Goal: Find specific page/section: Find specific page/section

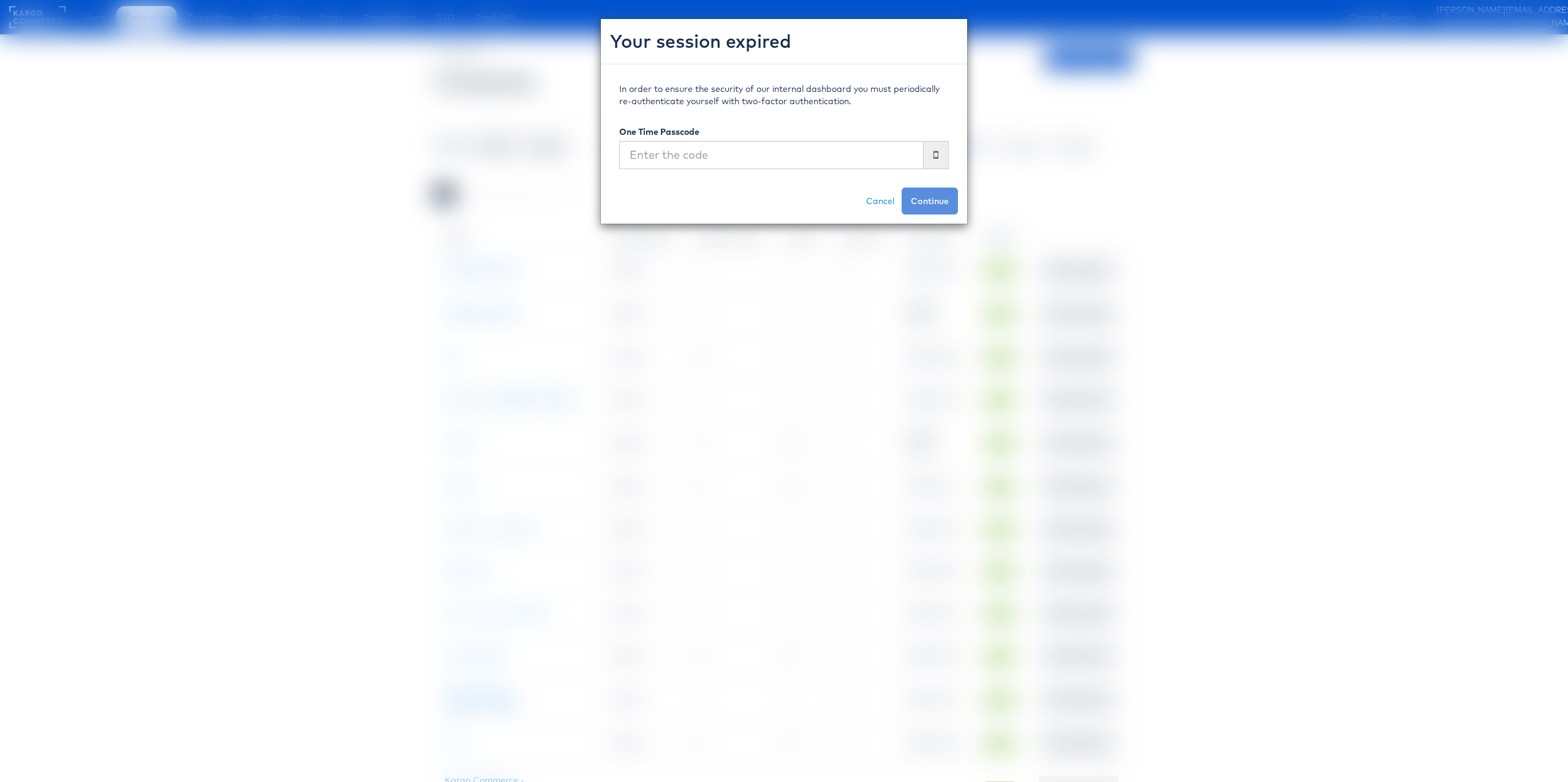
scroll to position [0, 1]
click at [740, 157] on input "text" at bounding box center [772, 155] width 305 height 28
type input "069202"
click at [902, 187] on button "Continue" at bounding box center [930, 200] width 56 height 27
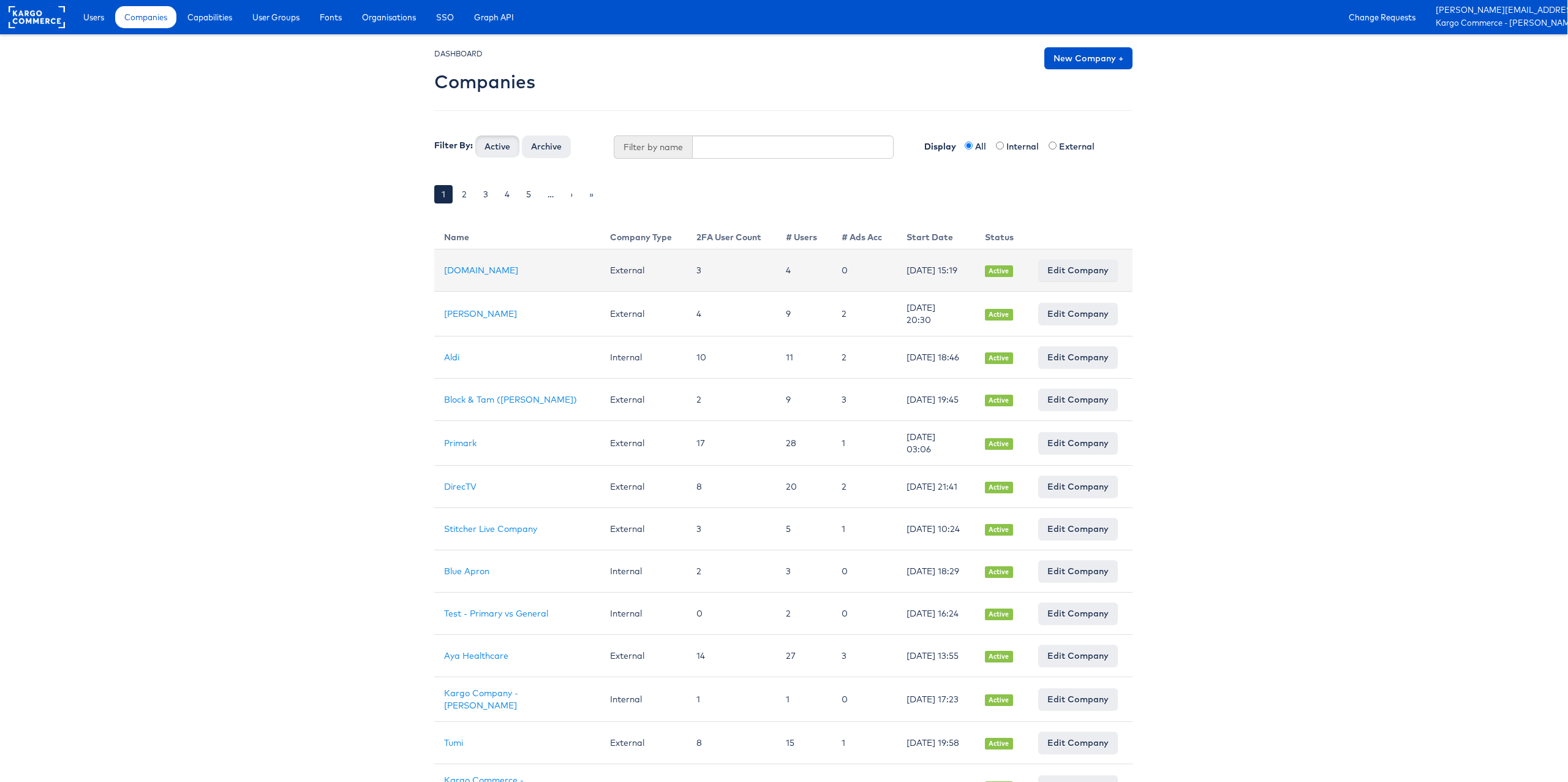
drag, startPoint x: 282, startPoint y: 258, endPoint x: 444, endPoint y: 283, distance: 163.9
click at [282, 258] on body "Users Companies Capabilities User Groups Fonts Organisations SSO Graph API Chan…" at bounding box center [783, 684] width 1568 height 1369
click at [467, 275] on link "Cars.com" at bounding box center [482, 270] width 74 height 11
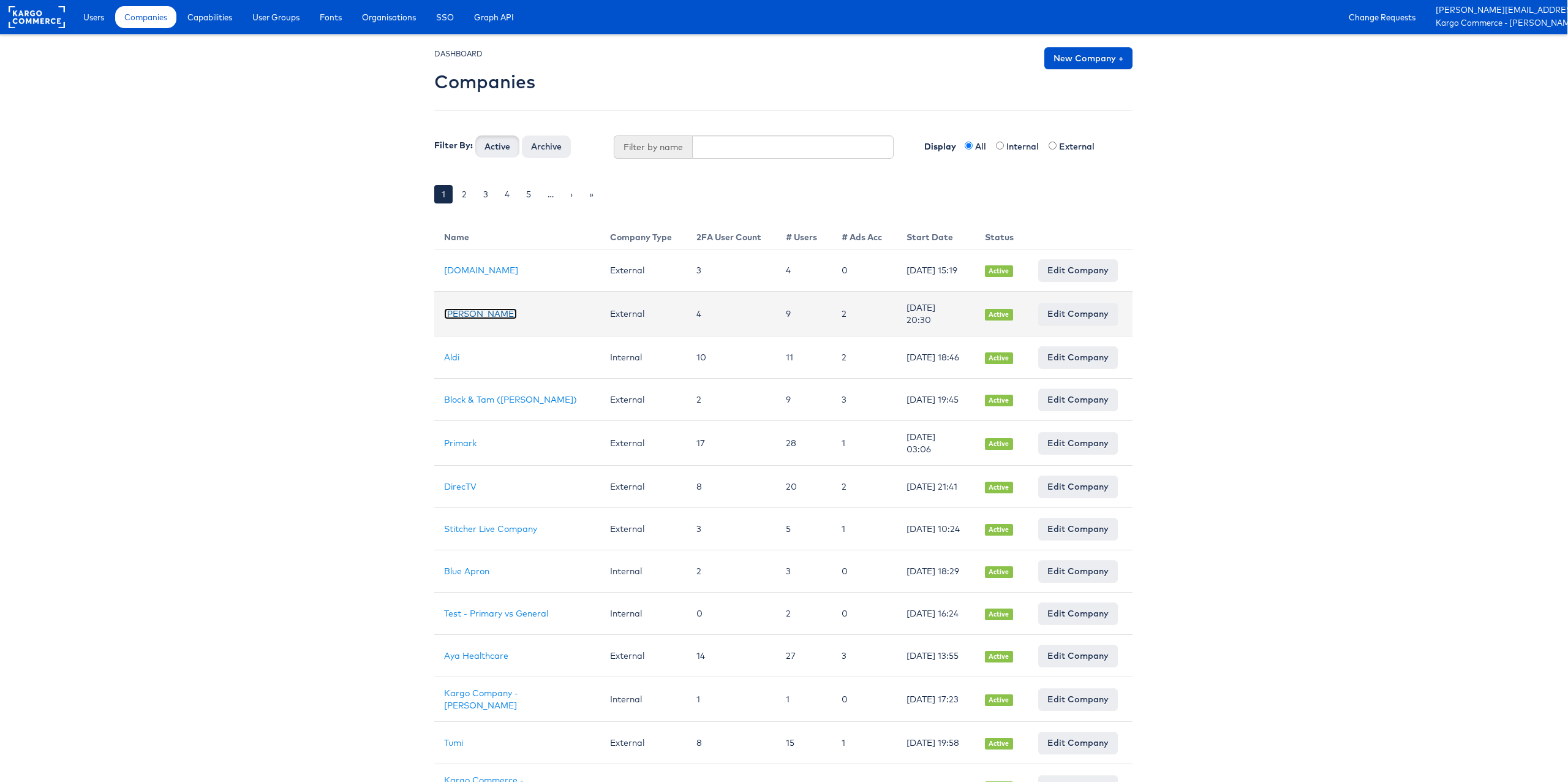
click at [453, 319] on link "[PERSON_NAME]" at bounding box center [481, 313] width 73 height 11
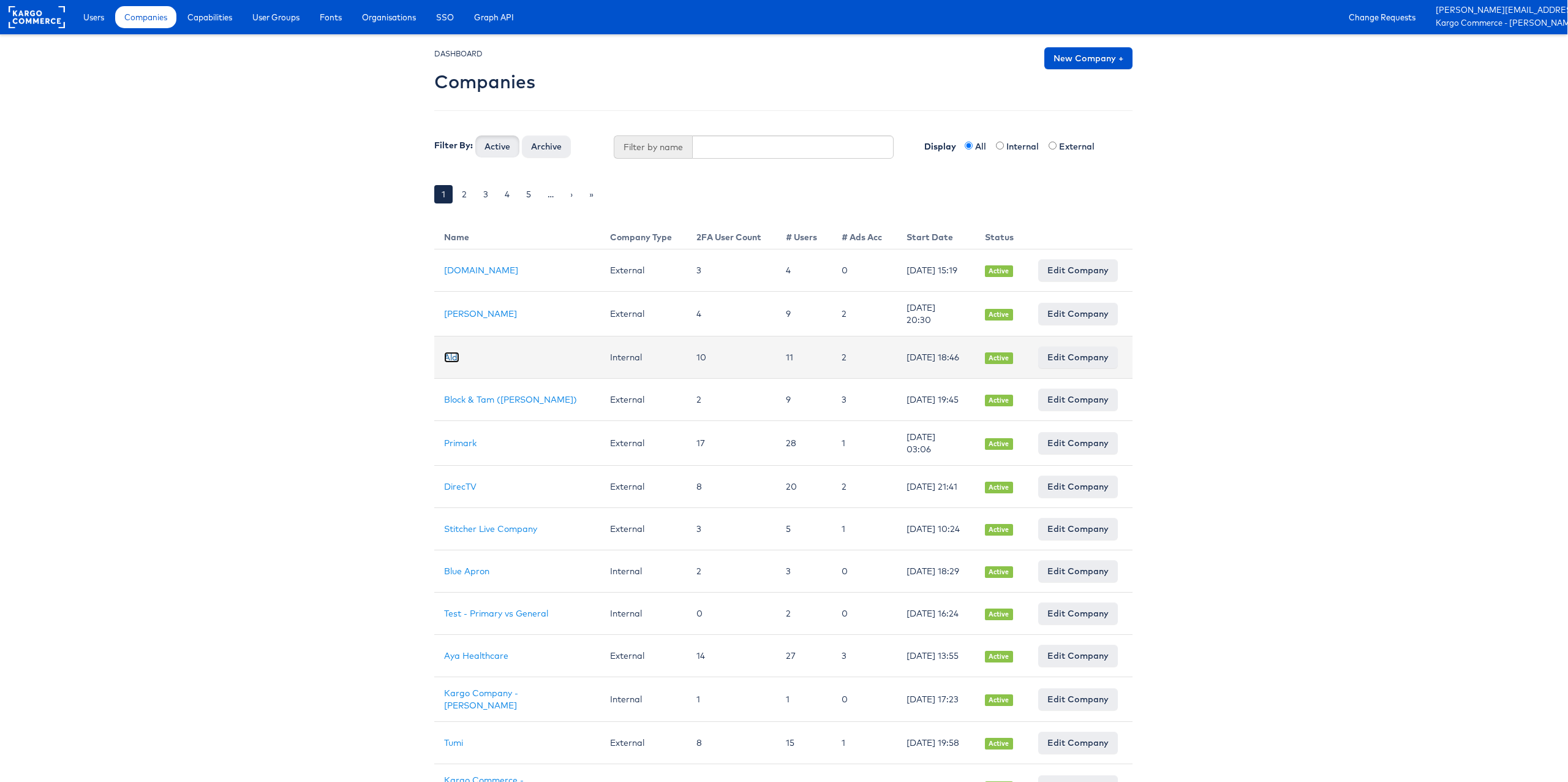
click at [452, 363] on link "Aldi" at bounding box center [452, 357] width 15 height 11
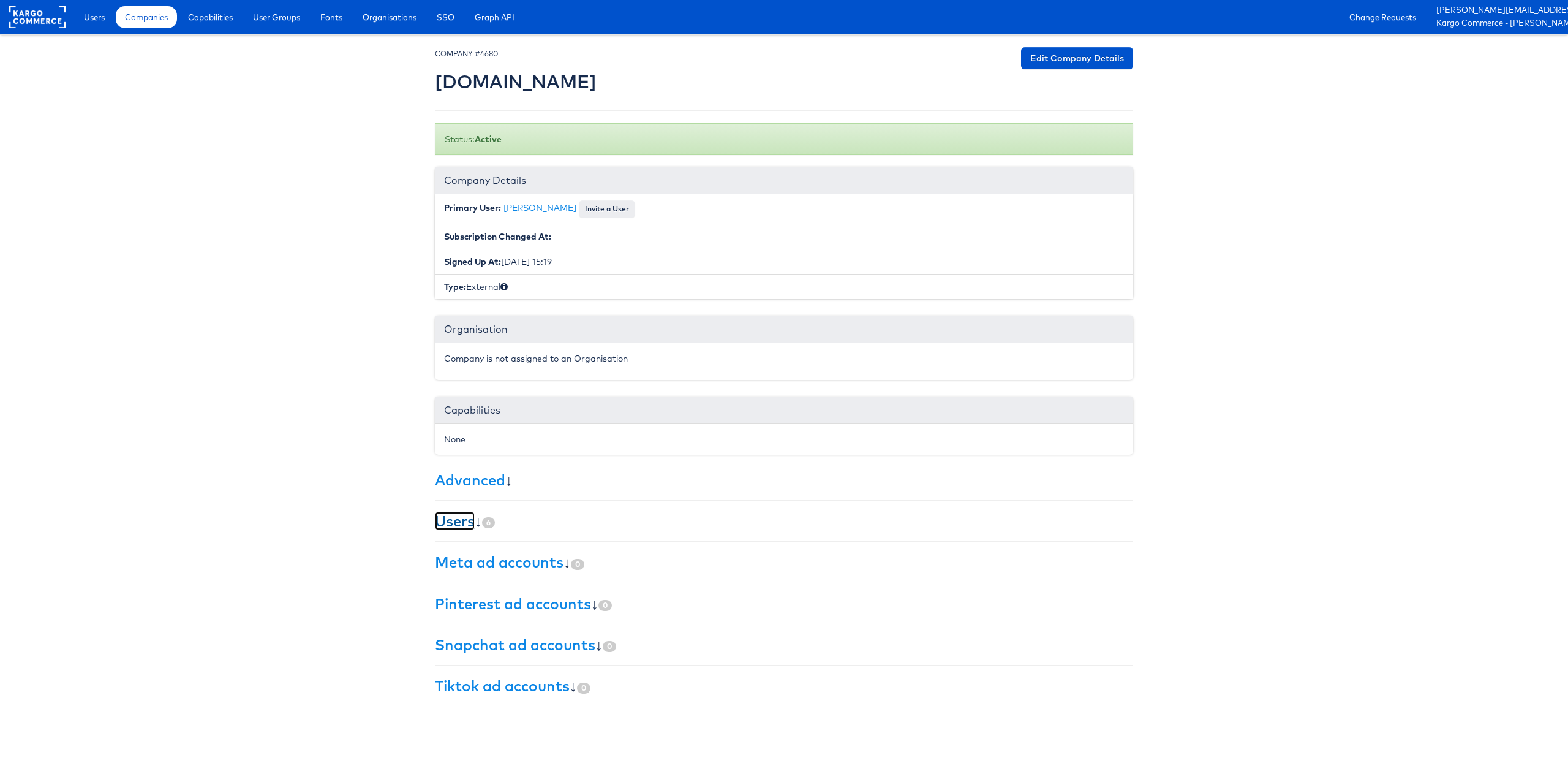
click at [458, 523] on link "Users" at bounding box center [455, 520] width 40 height 18
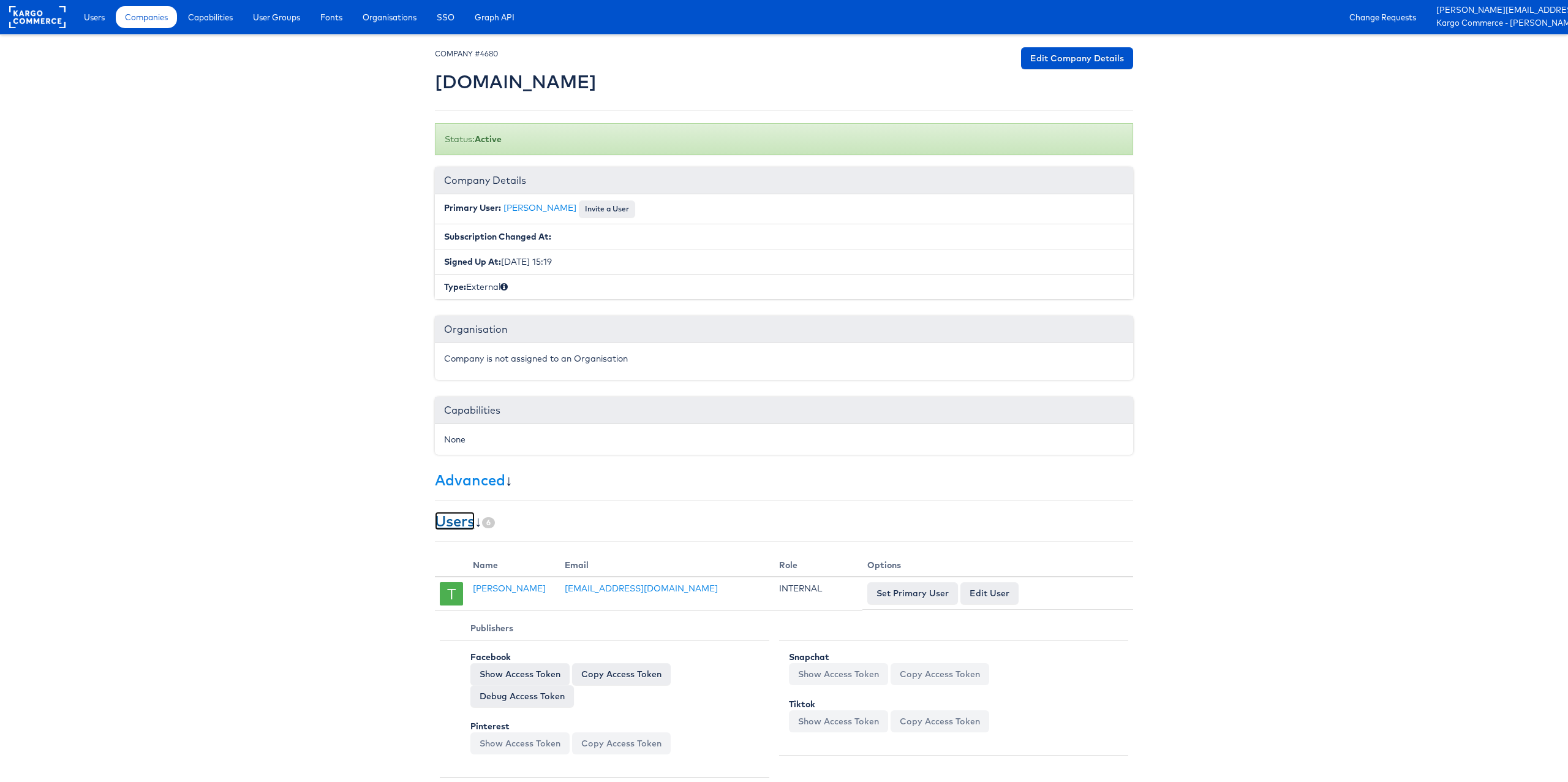
click at [449, 521] on link "Users" at bounding box center [455, 520] width 40 height 18
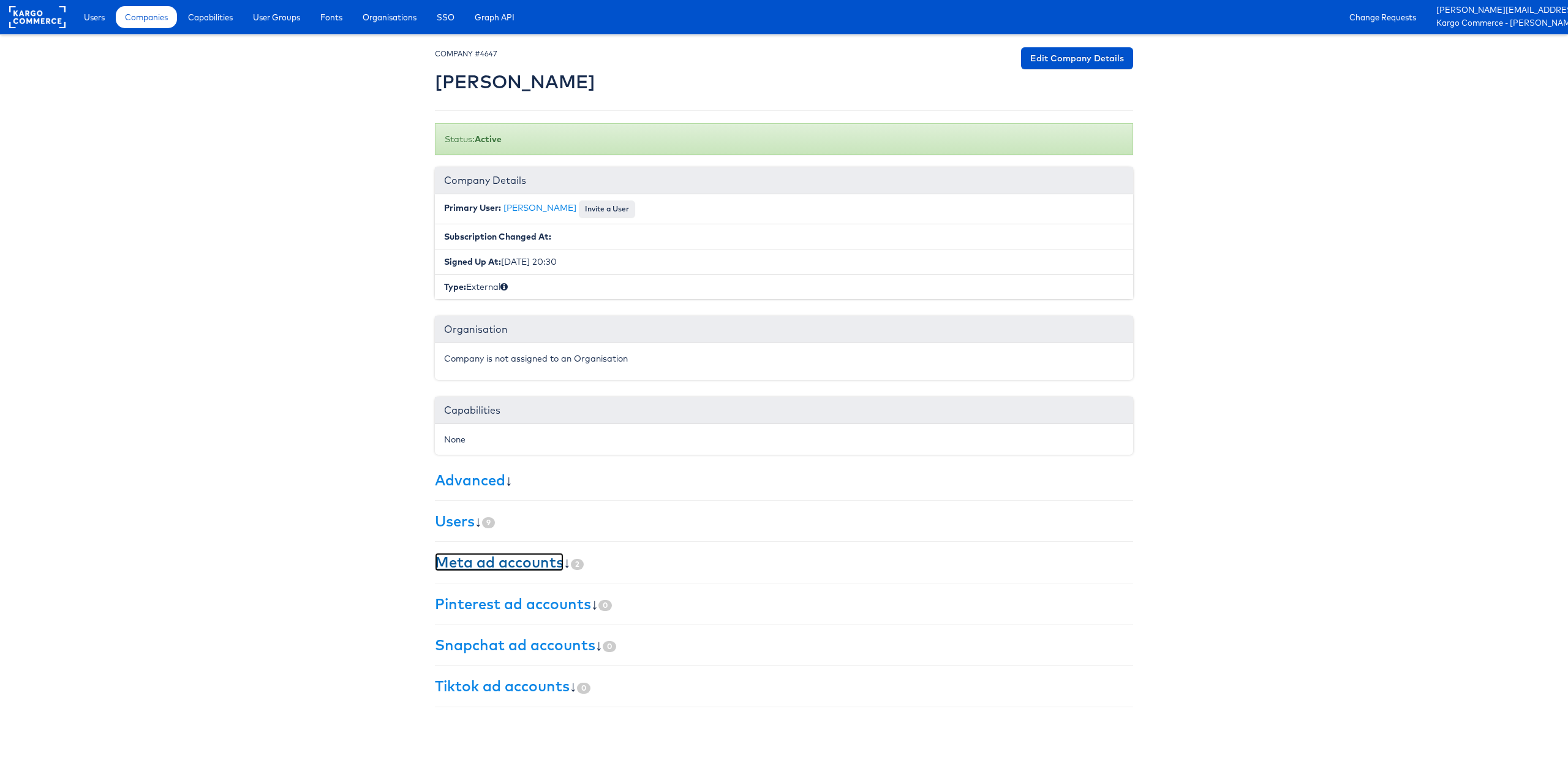
click at [471, 563] on link "Meta ad accounts" at bounding box center [499, 561] width 129 height 18
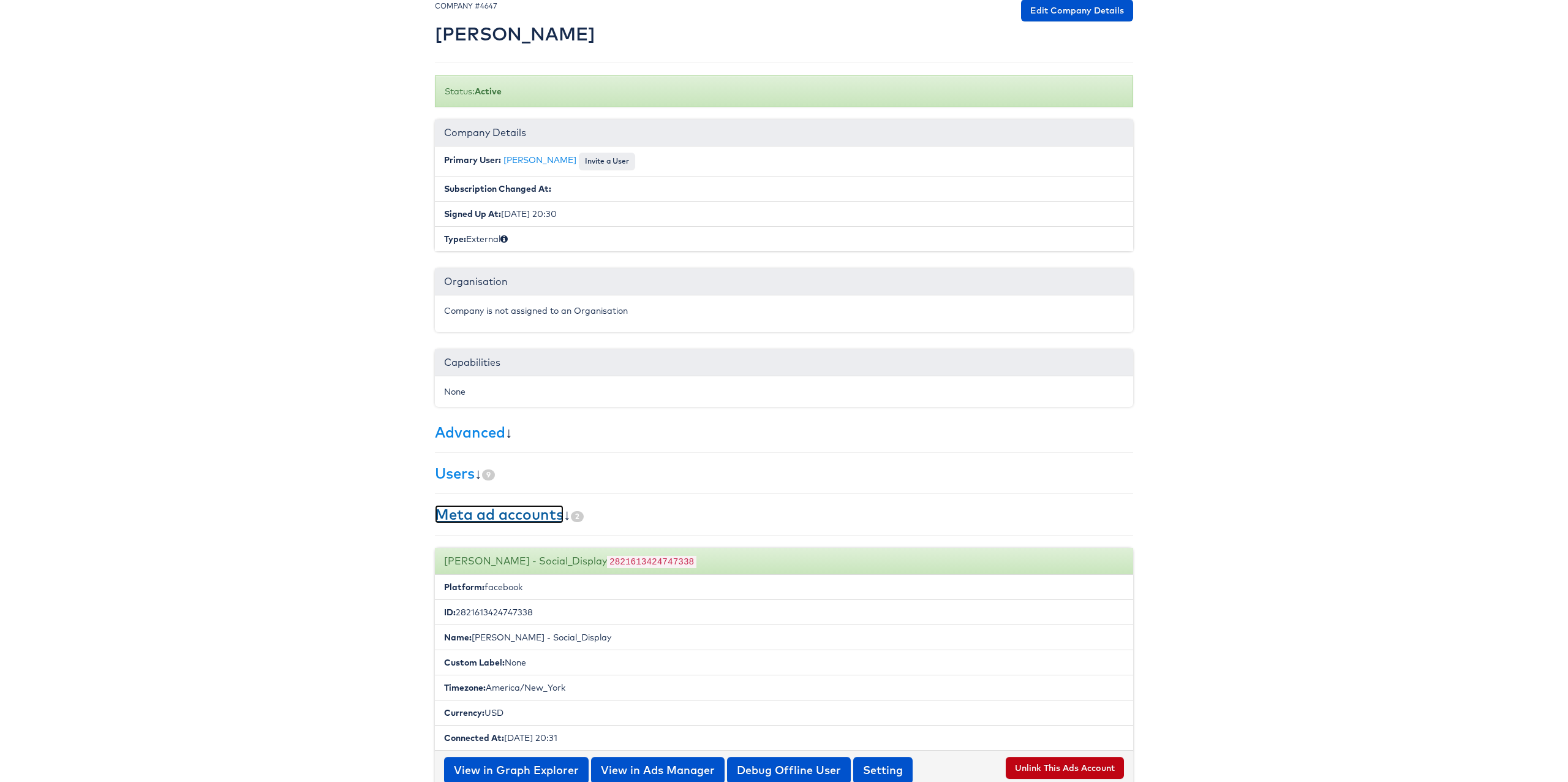
scroll to position [48, 0]
click at [607, 560] on code "2821613424747338" at bounding box center [651, 561] width 90 height 12
copy code "2821613424747338"
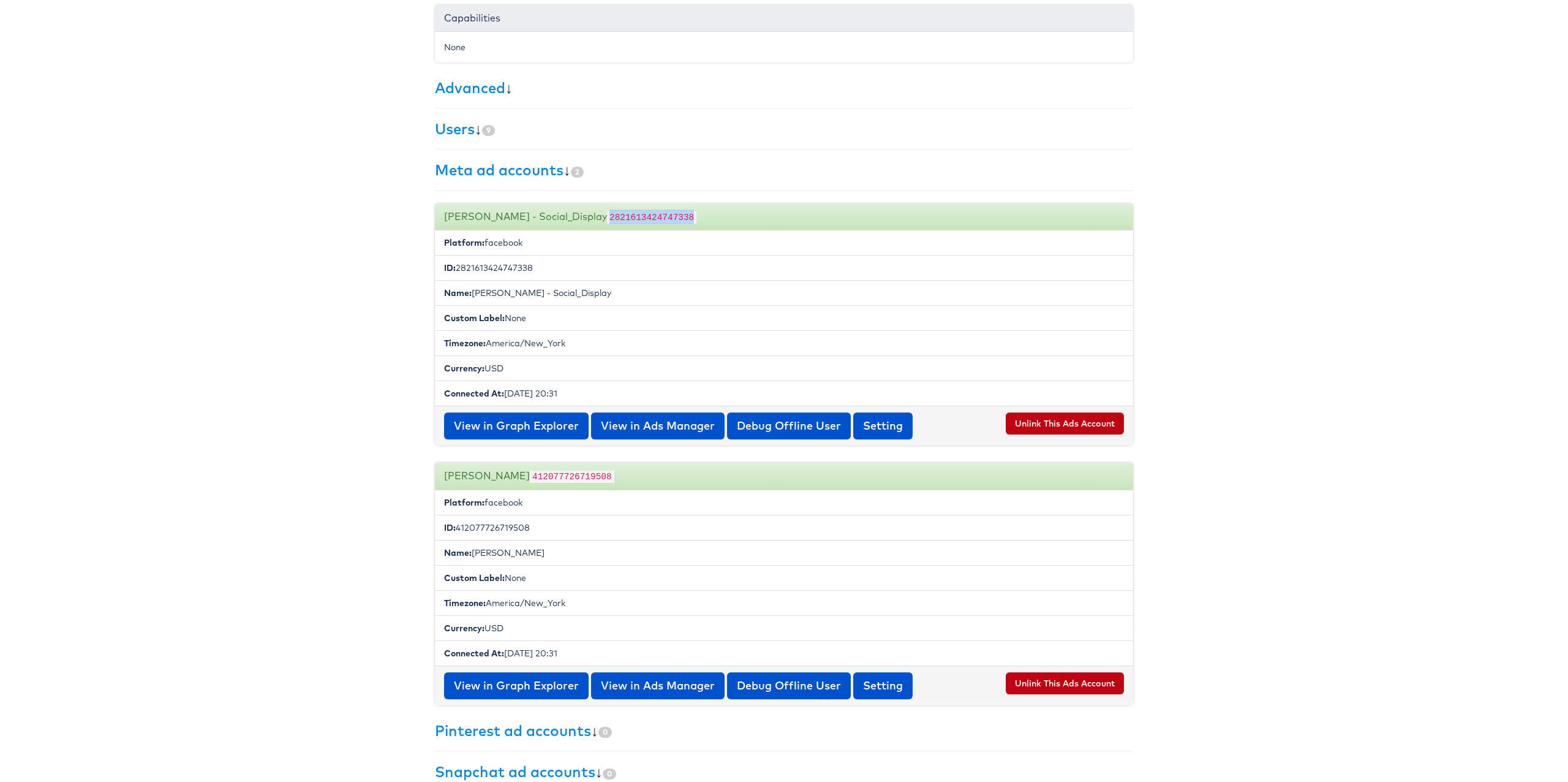
scroll to position [399, 0]
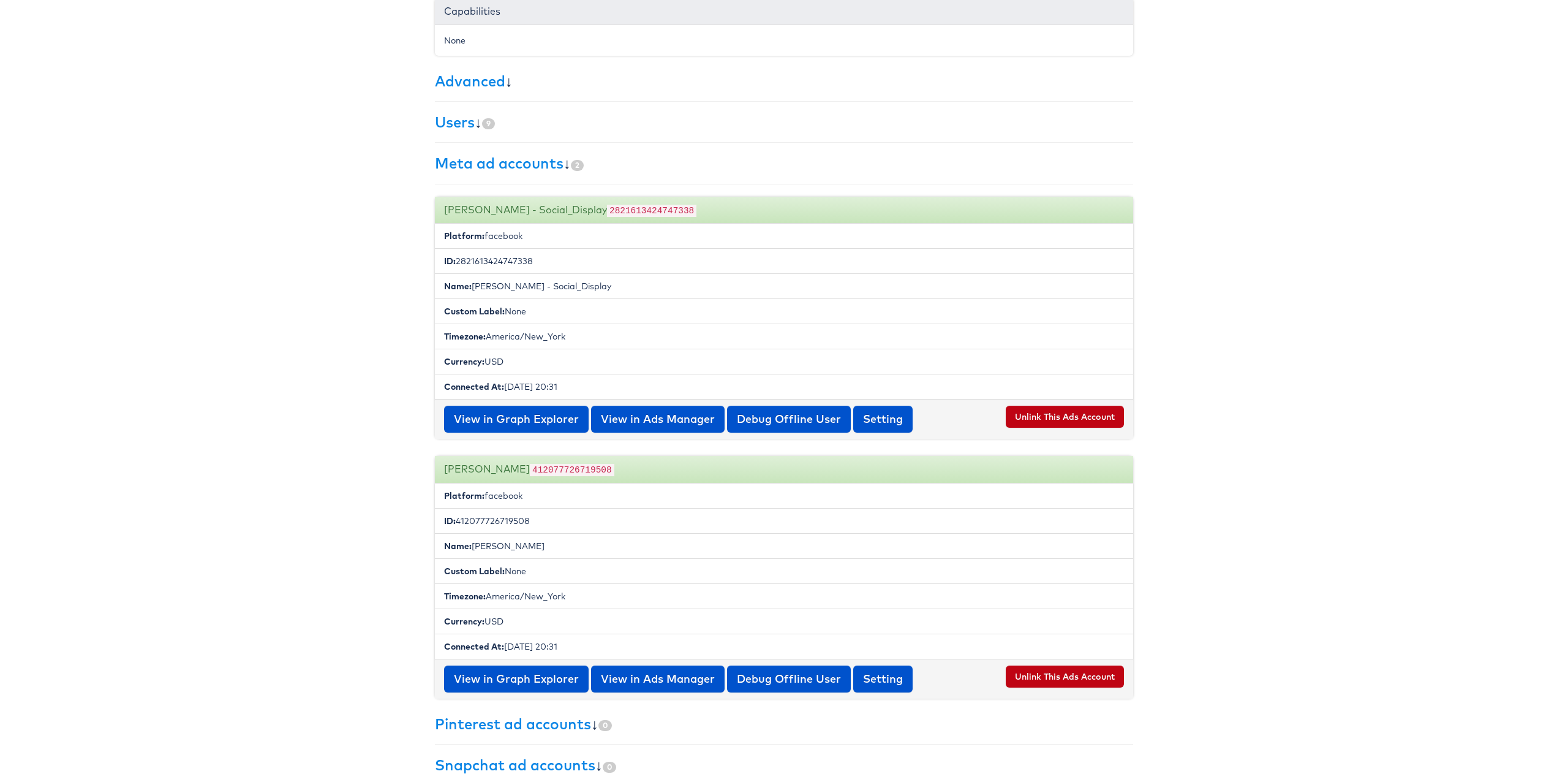
click at [572, 472] on code "412077726719508" at bounding box center [572, 469] width 85 height 12
copy code "412077726719508"
click at [563, 469] on code "412077726719508" at bounding box center [572, 469] width 85 height 12
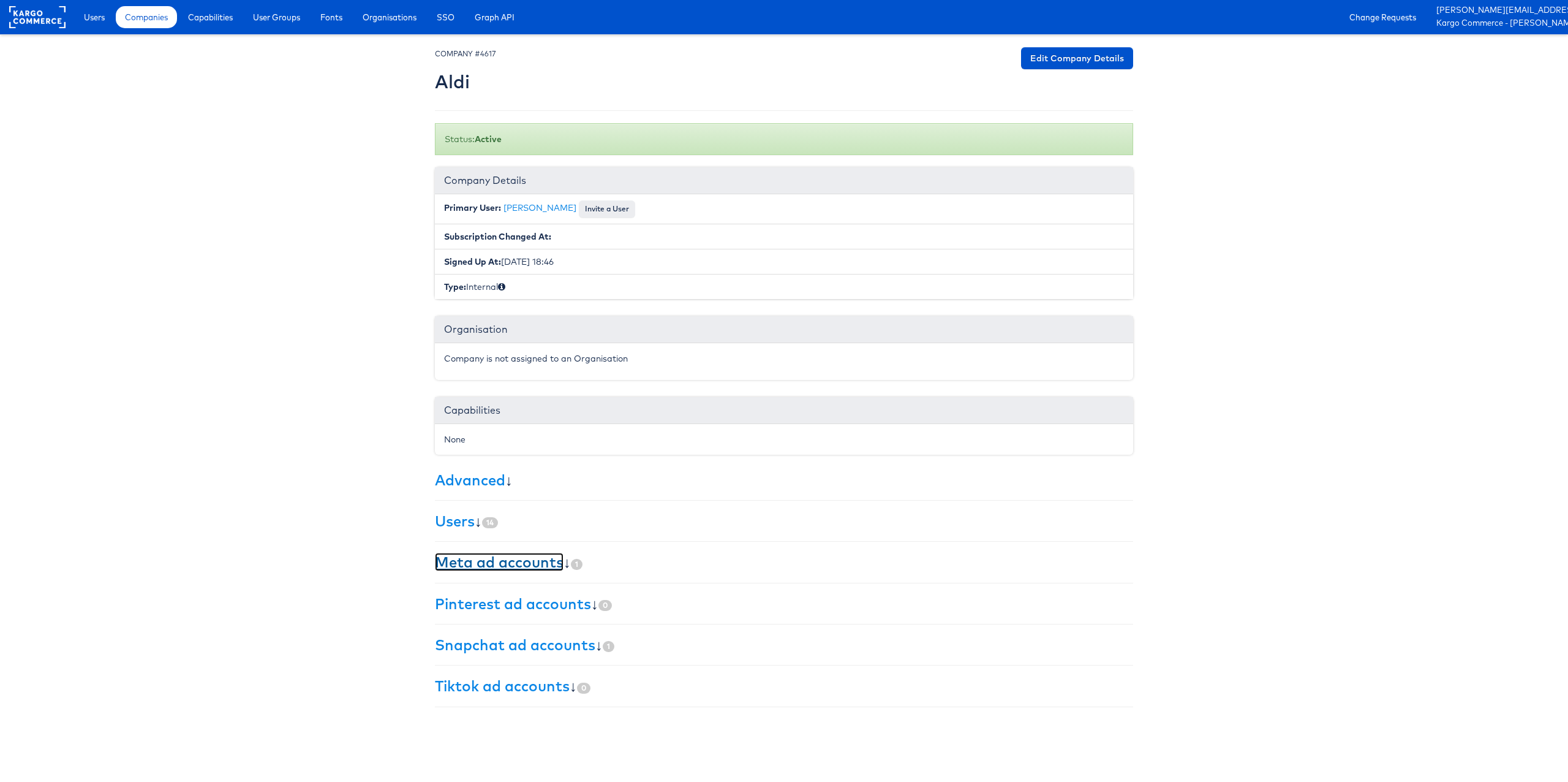
click at [456, 554] on link "Meta ad accounts" at bounding box center [499, 561] width 129 height 18
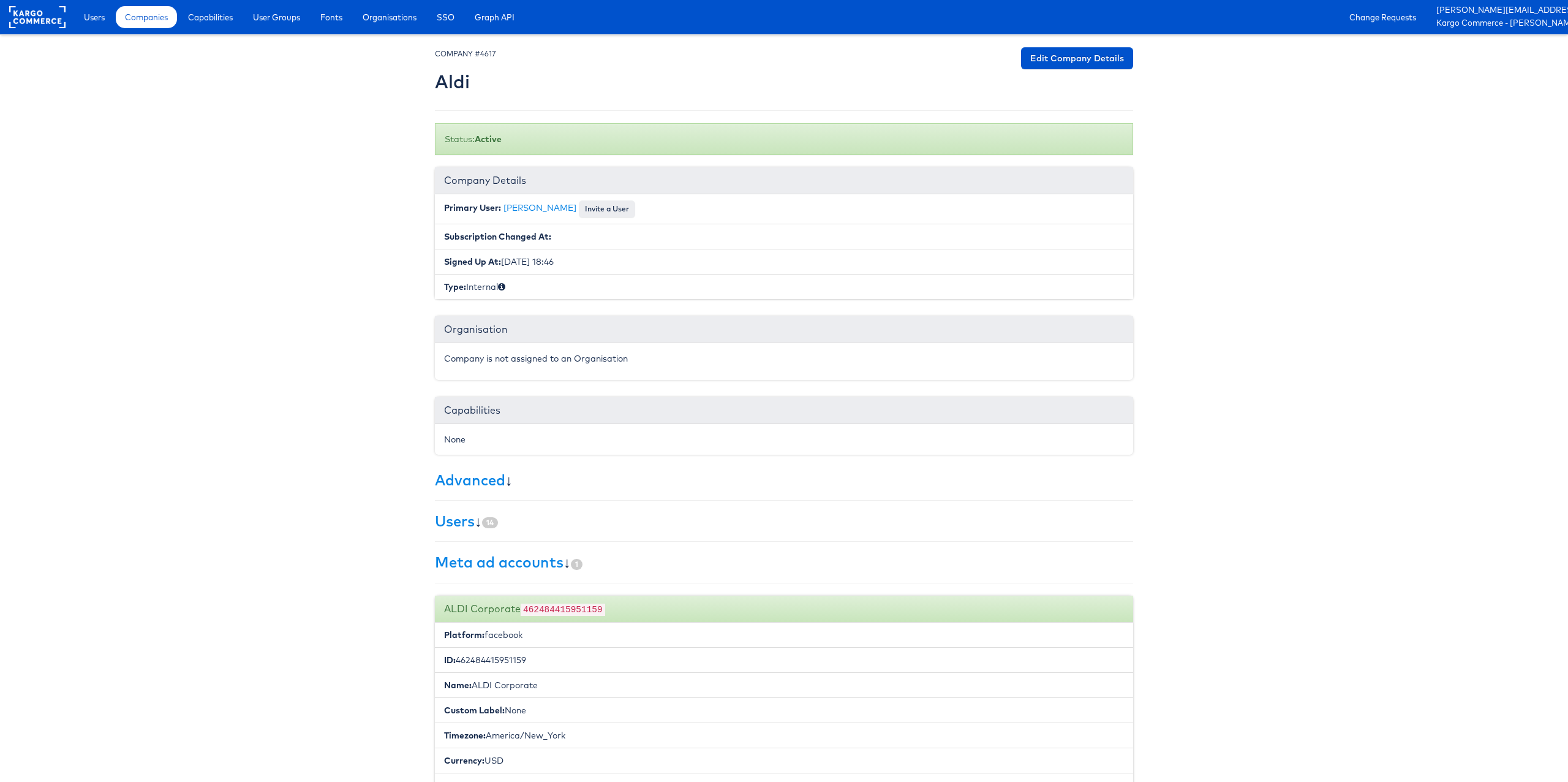
click at [554, 610] on code "462484415951159" at bounding box center [563, 609] width 85 height 12
copy code "462484415951159"
